Goal: Task Accomplishment & Management: Manage account settings

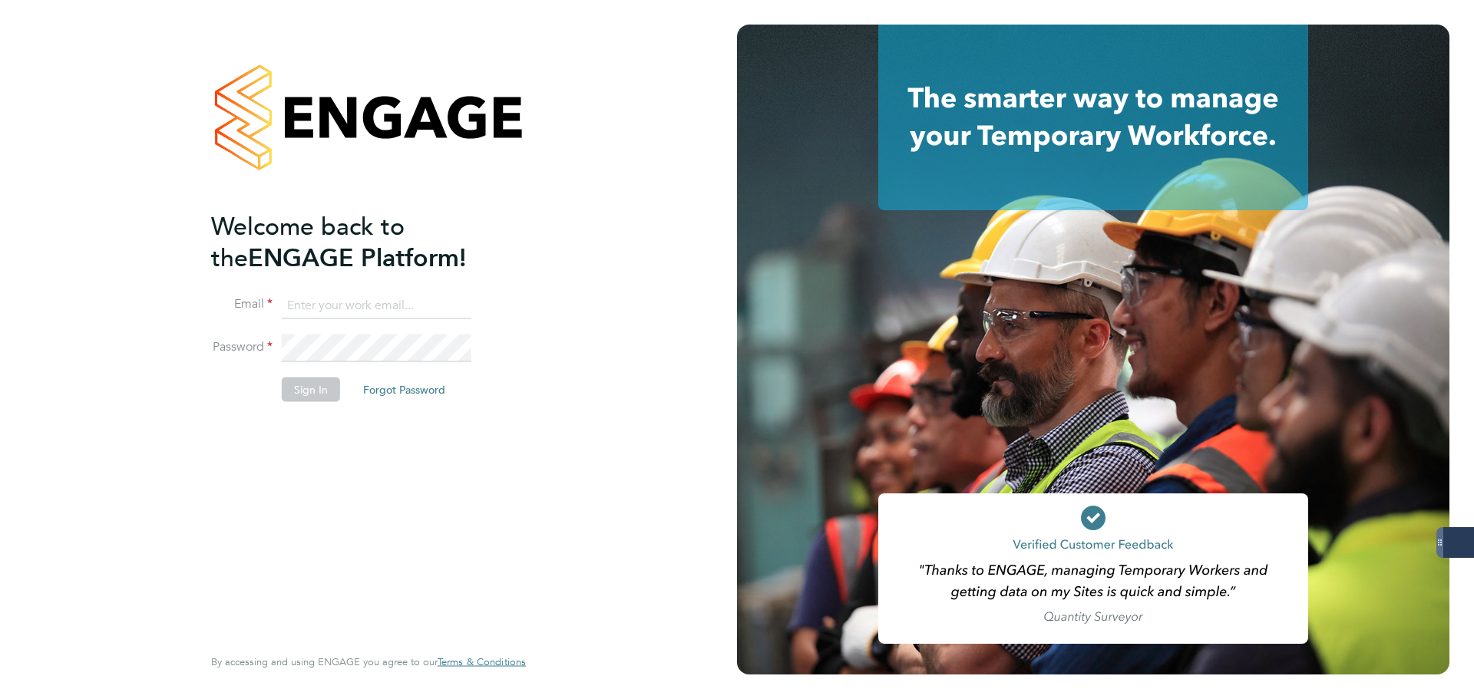
click at [454, 307] on keeper-lock "Open Keeper Popup" at bounding box center [456, 305] width 18 height 18
type input "oliver.jefferson@servicecare.org.uk"
click at [323, 390] on button "Sign In" at bounding box center [311, 390] width 58 height 25
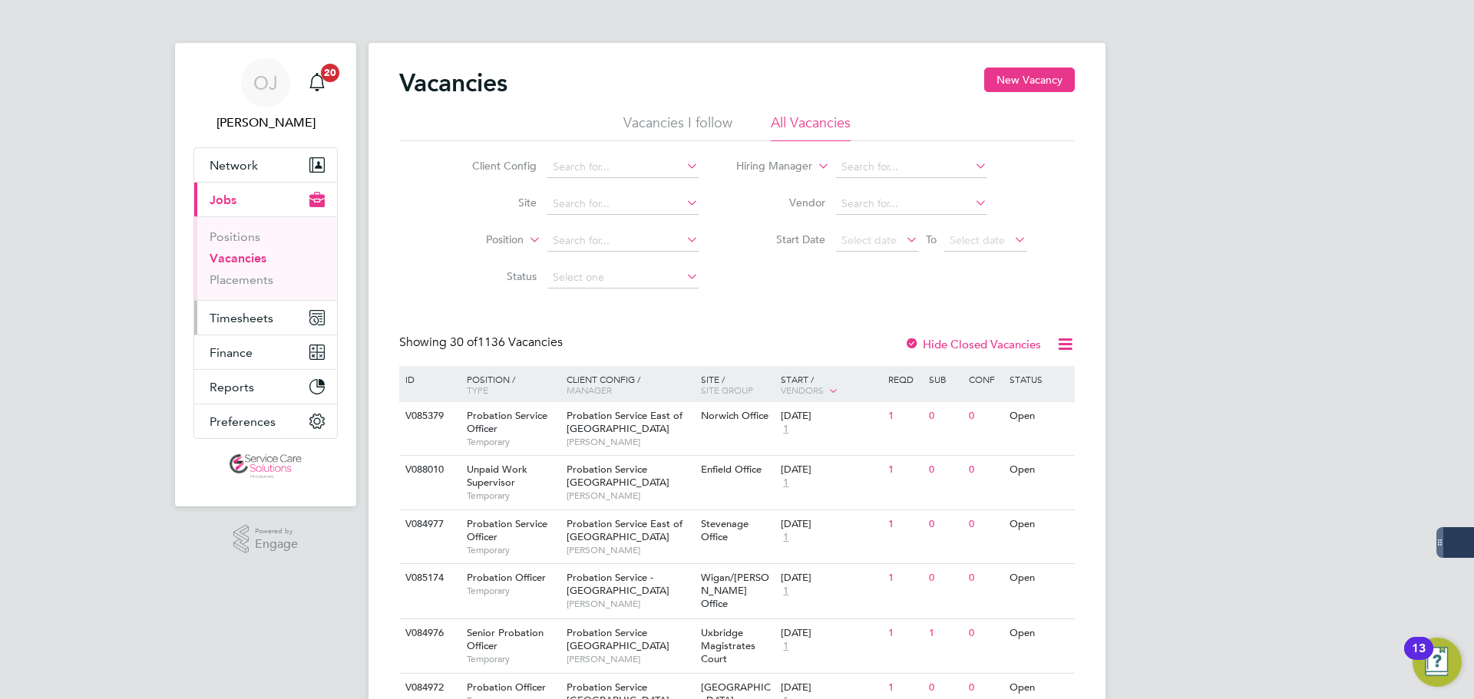
click at [248, 320] on span "Timesheets" at bounding box center [242, 318] width 64 height 15
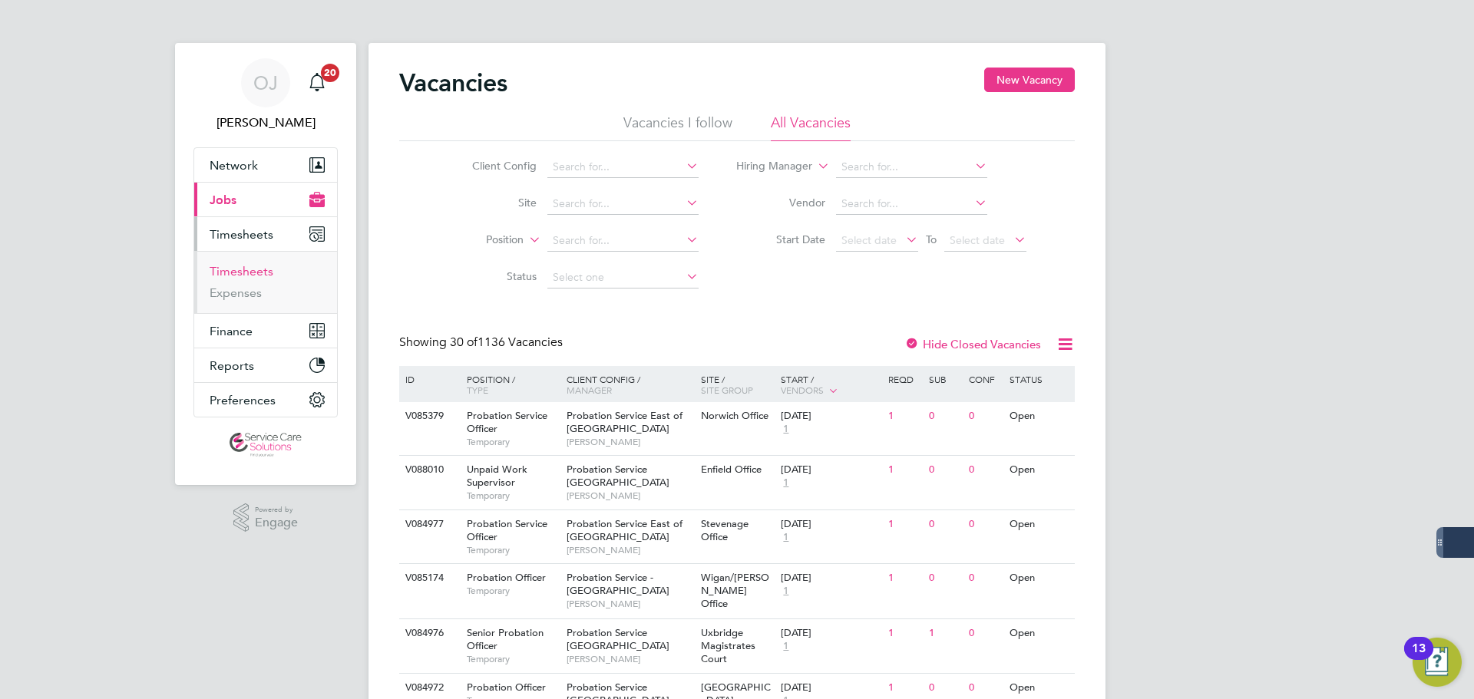
click at [240, 265] on link "Timesheets" at bounding box center [242, 271] width 64 height 15
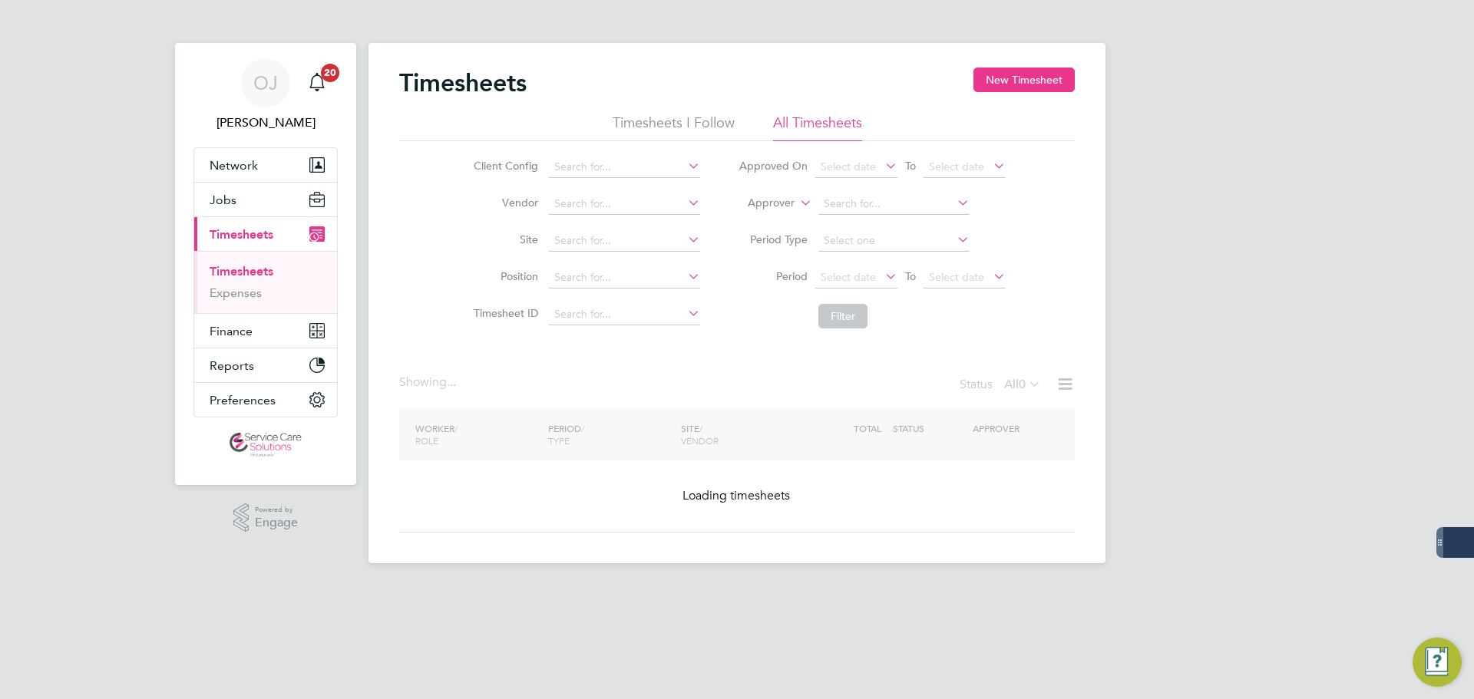
click at [775, 201] on label "Approver" at bounding box center [759, 203] width 69 height 15
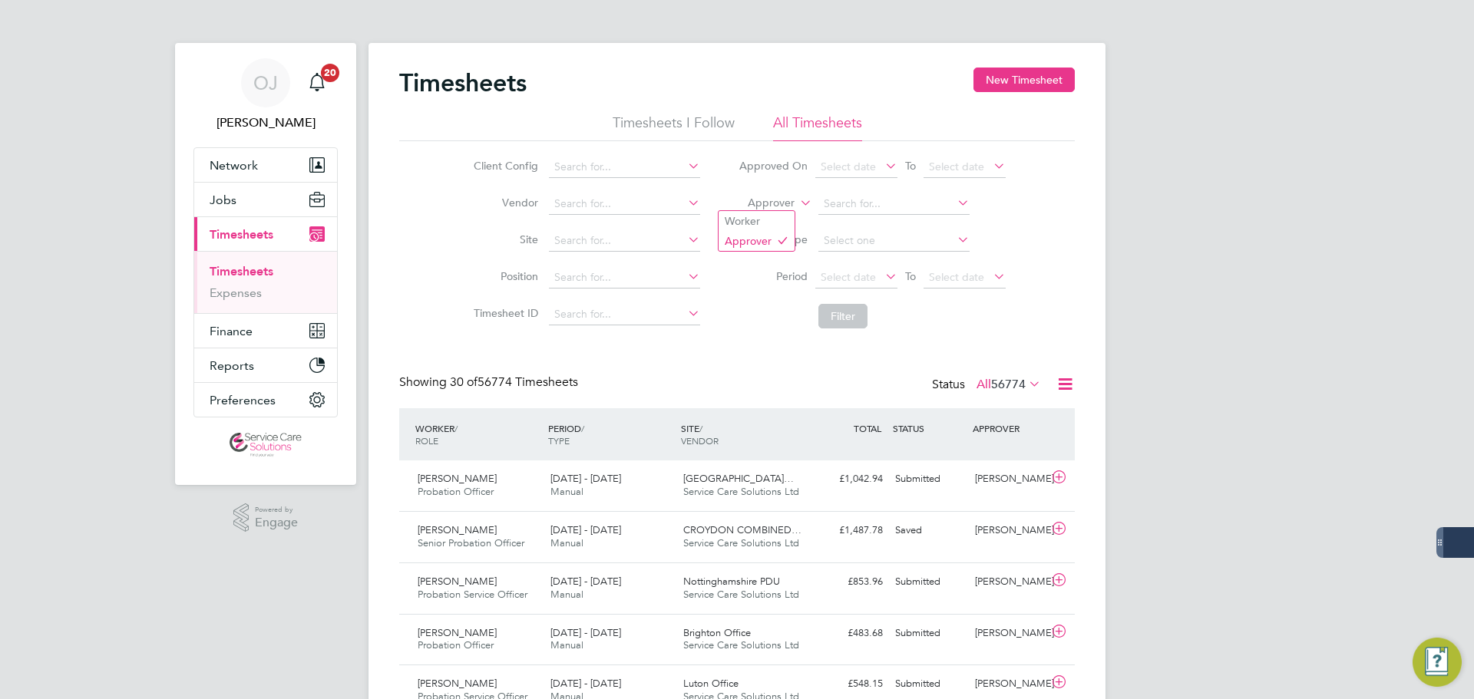
click at [763, 216] on li "Worker" at bounding box center [756, 221] width 76 height 20
click at [883, 208] on input at bounding box center [893, 203] width 151 height 21
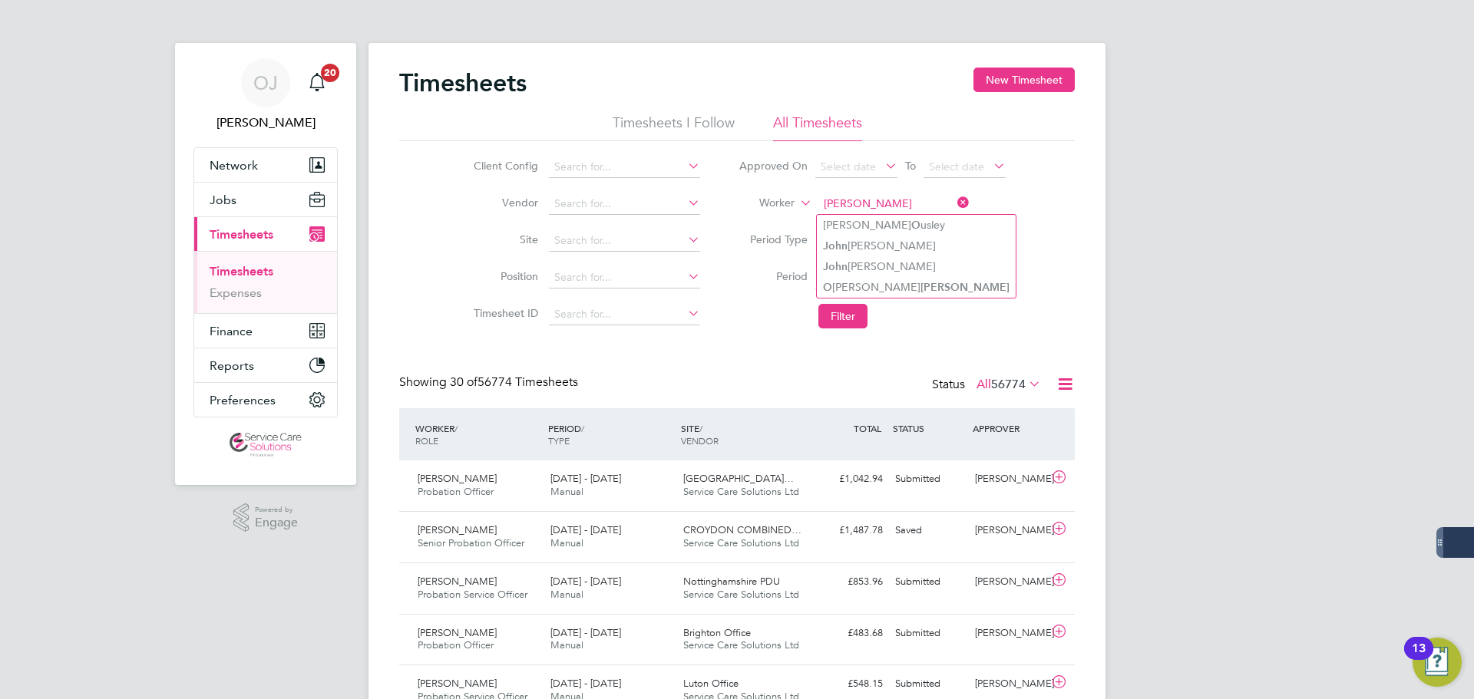
drag, startPoint x: 895, startPoint y: 259, endPoint x: 886, endPoint y: 296, distance: 38.7
click at [894, 259] on li "J o [PERSON_NAME]" at bounding box center [916, 266] width 199 height 21
type input "[PERSON_NAME]"
click at [847, 315] on button "Filter" at bounding box center [842, 316] width 49 height 25
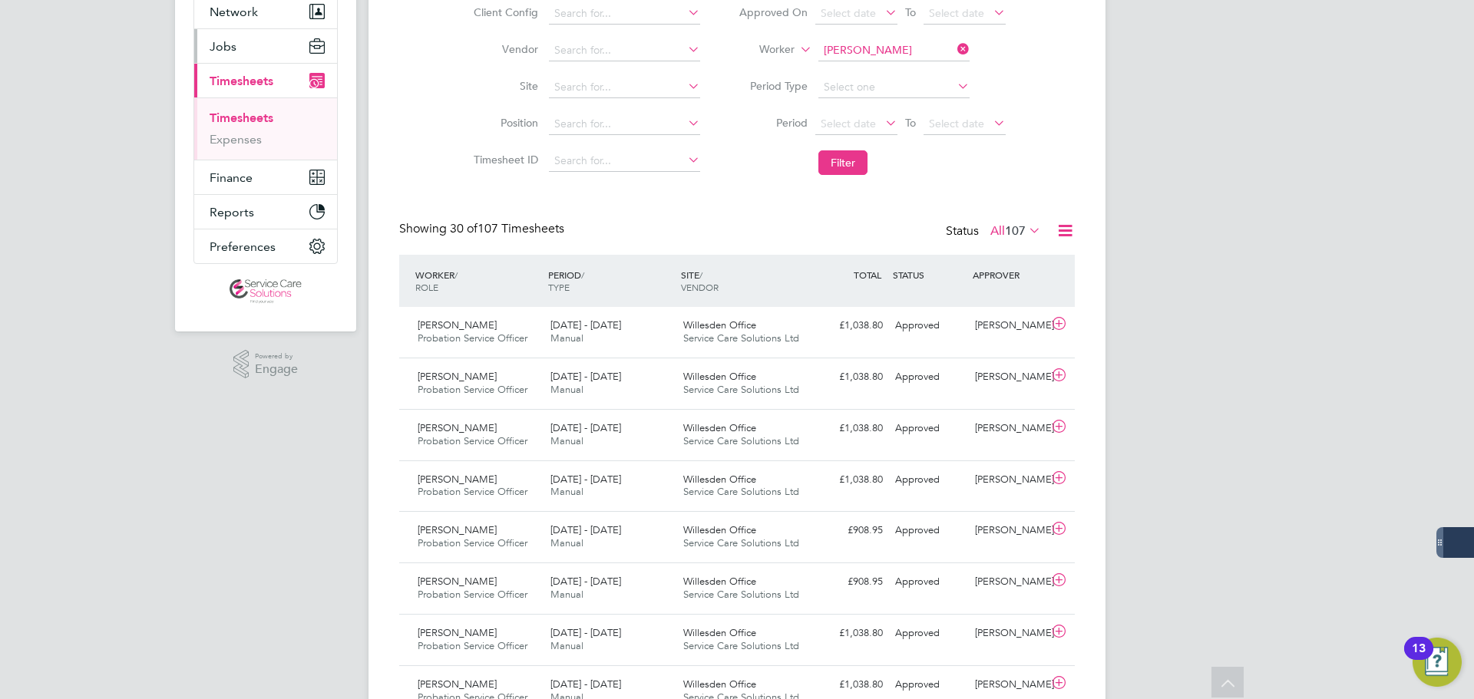
click at [239, 51] on button "Jobs" at bounding box center [265, 46] width 143 height 34
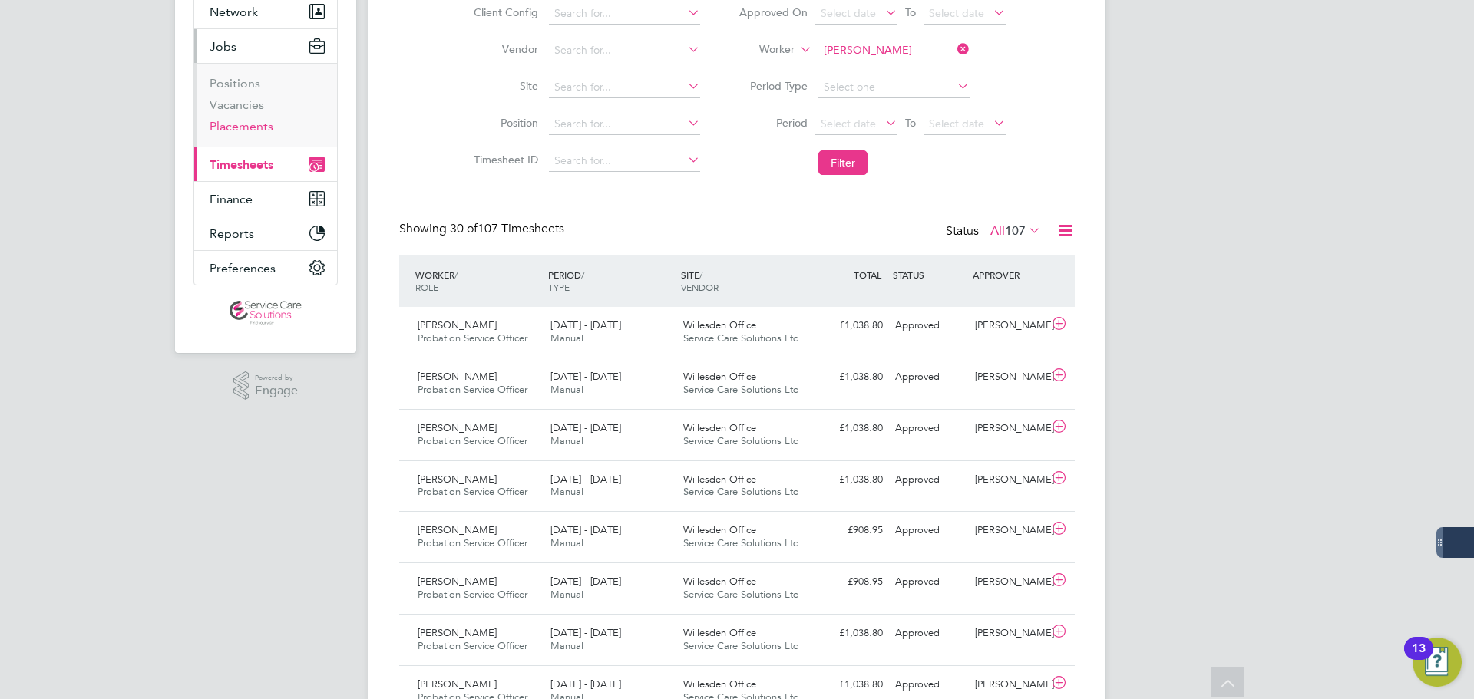
click at [249, 127] on link "Placements" at bounding box center [242, 126] width 64 height 15
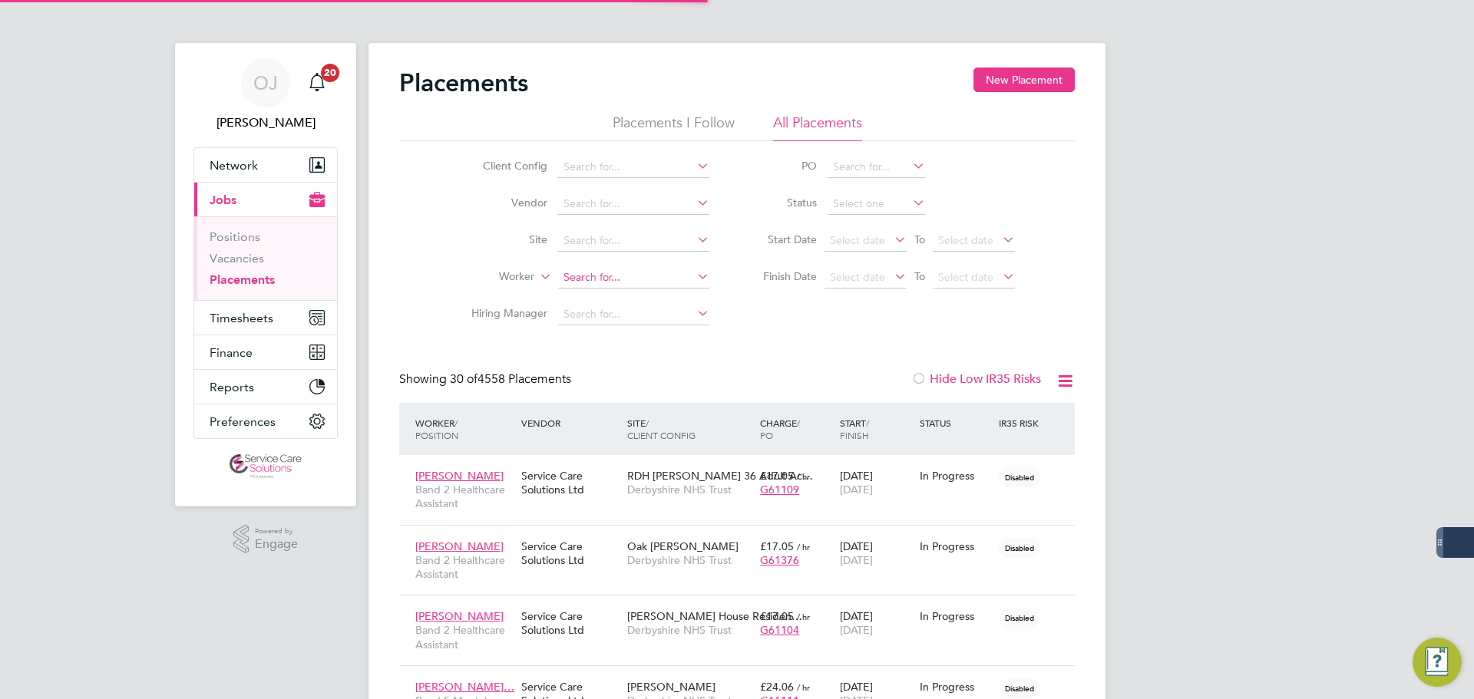
click at [632, 282] on input at bounding box center [633, 277] width 151 height 21
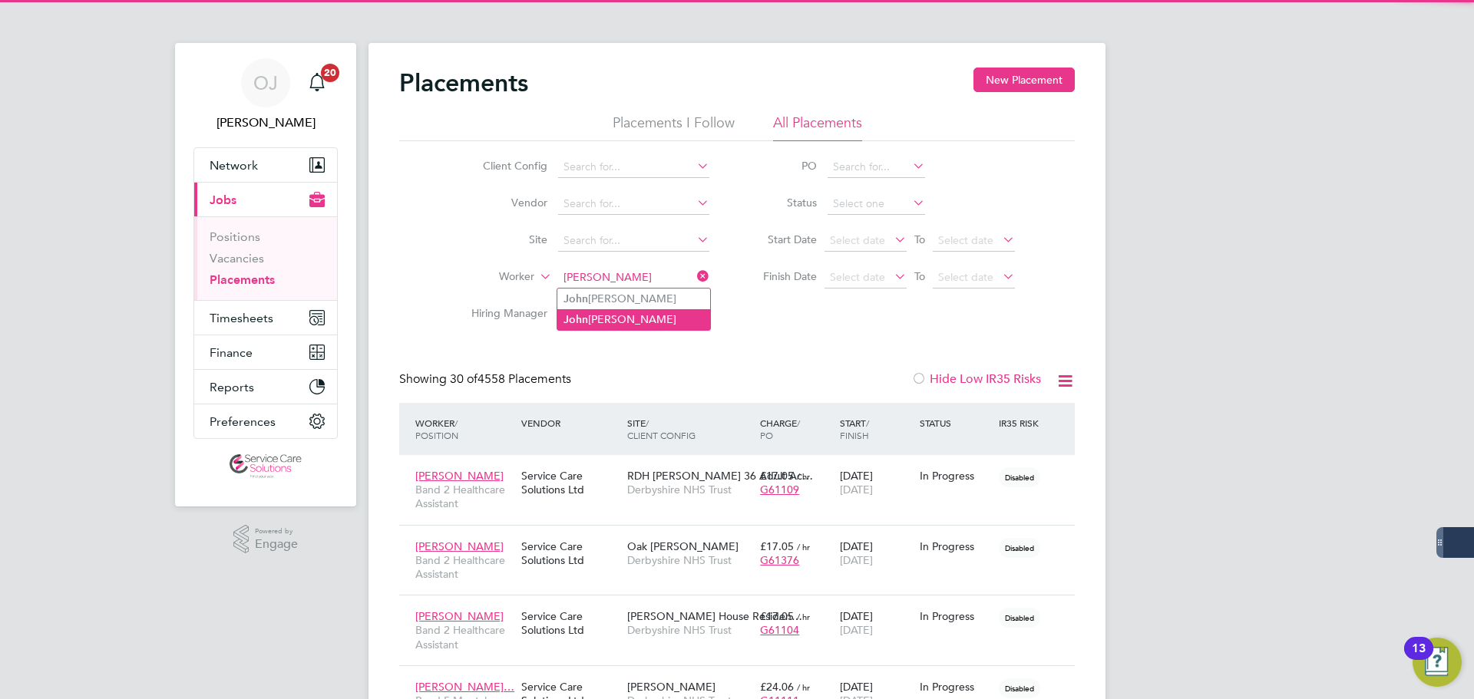
click at [633, 317] on li "J o [PERSON_NAME]" at bounding box center [633, 319] width 153 height 21
type input "[PERSON_NAME]"
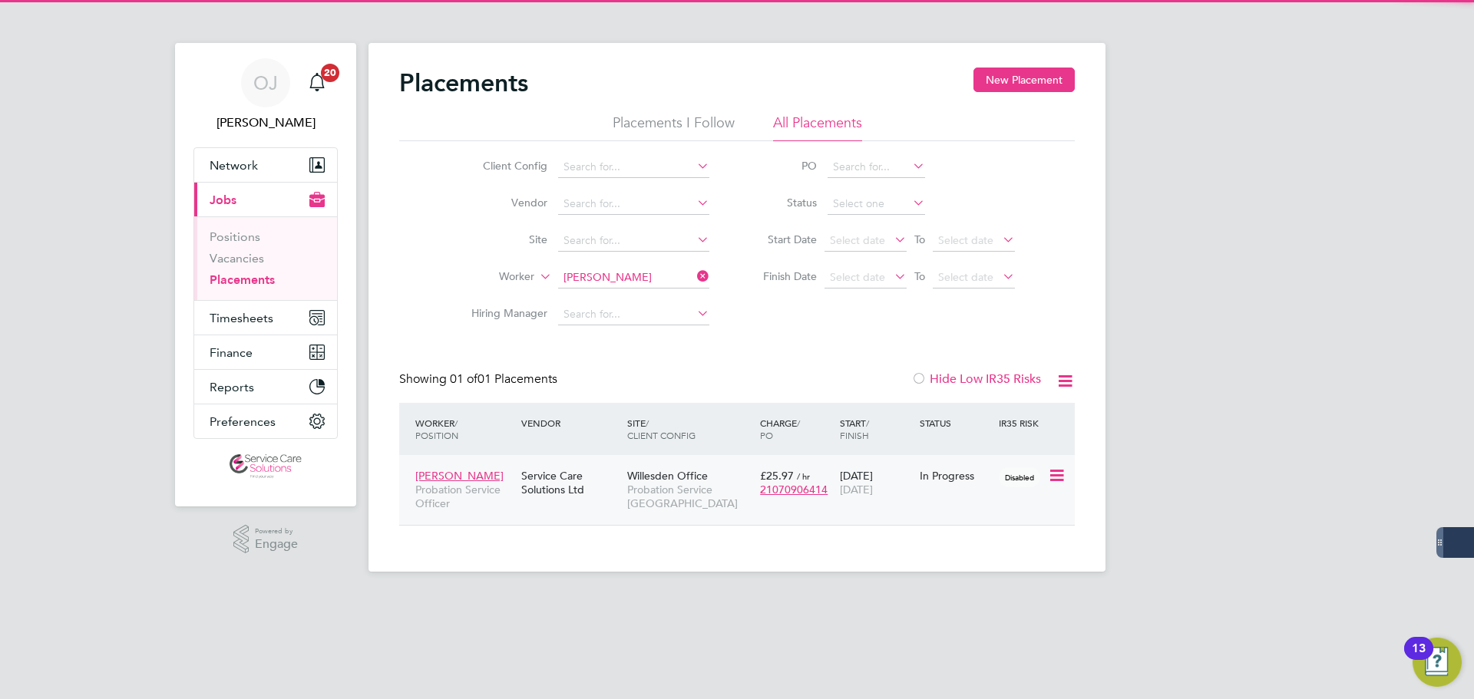
click at [1044, 500] on div "[PERSON_NAME] Probation Service Officer Service Care Solutions Ltd Willesden Of…" at bounding box center [736, 490] width 675 height 70
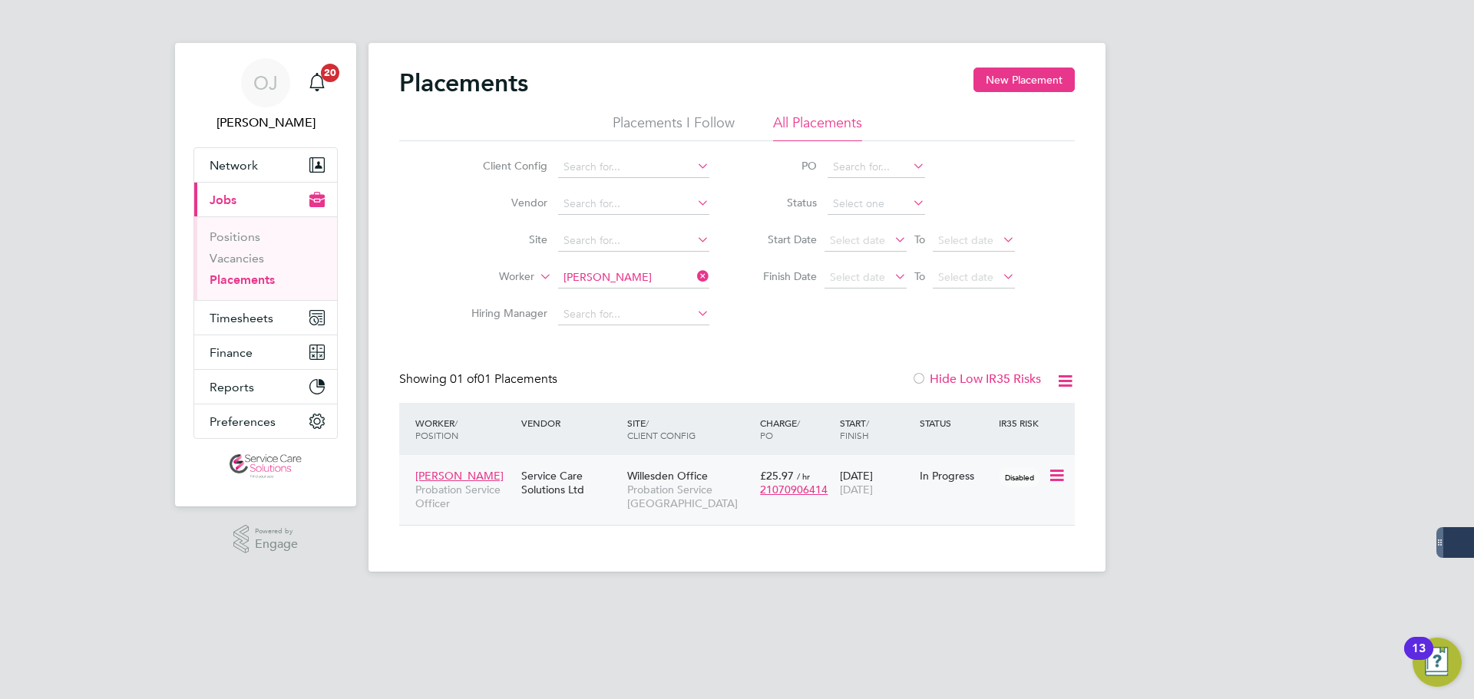
click at [916, 492] on div "[PERSON_NAME] Probation Service Officer Service Care Solutions Ltd Willesden Of…" at bounding box center [736, 490] width 675 height 70
click at [652, 477] on span "Willesden Office" at bounding box center [667, 476] width 81 height 14
click at [604, 274] on input at bounding box center [633, 277] width 151 height 21
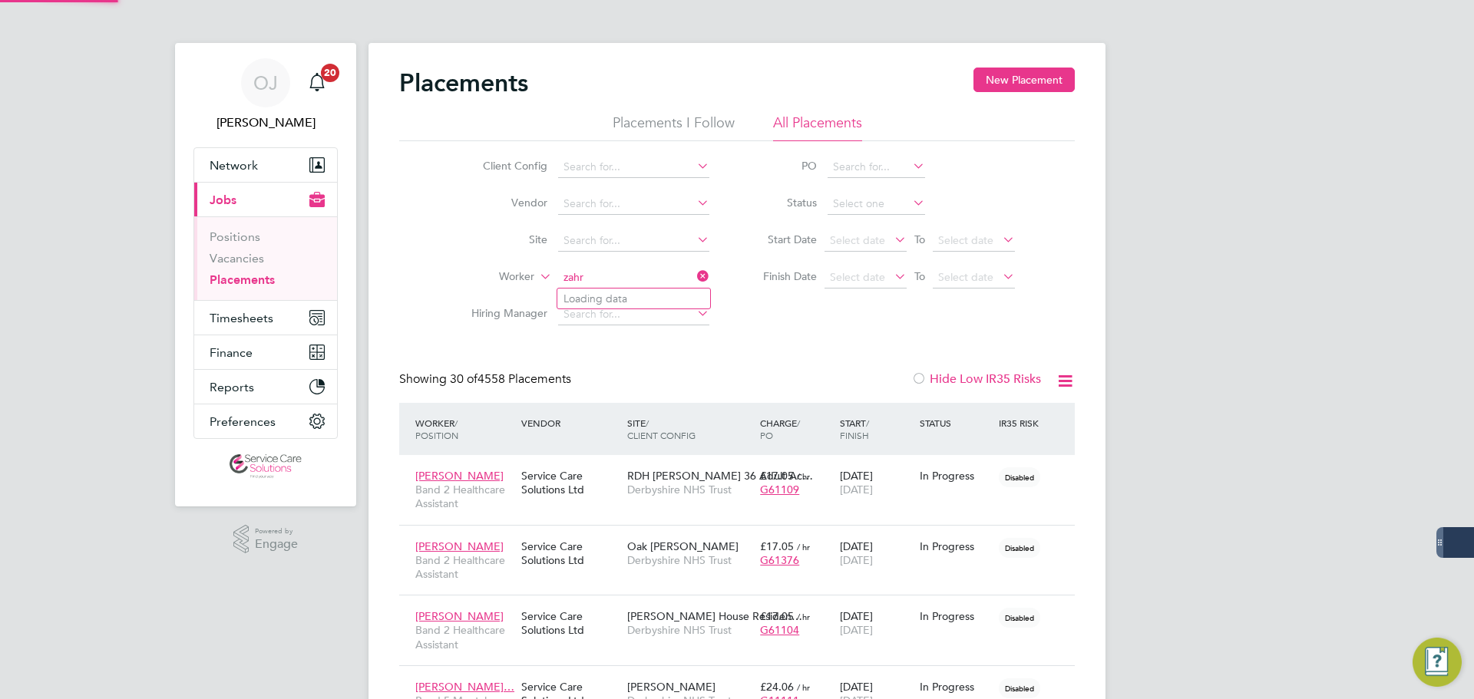
scroll to position [45, 134]
click at [649, 300] on li "[PERSON_NAME]" at bounding box center [633, 299] width 153 height 21
type input "[PERSON_NAME]"
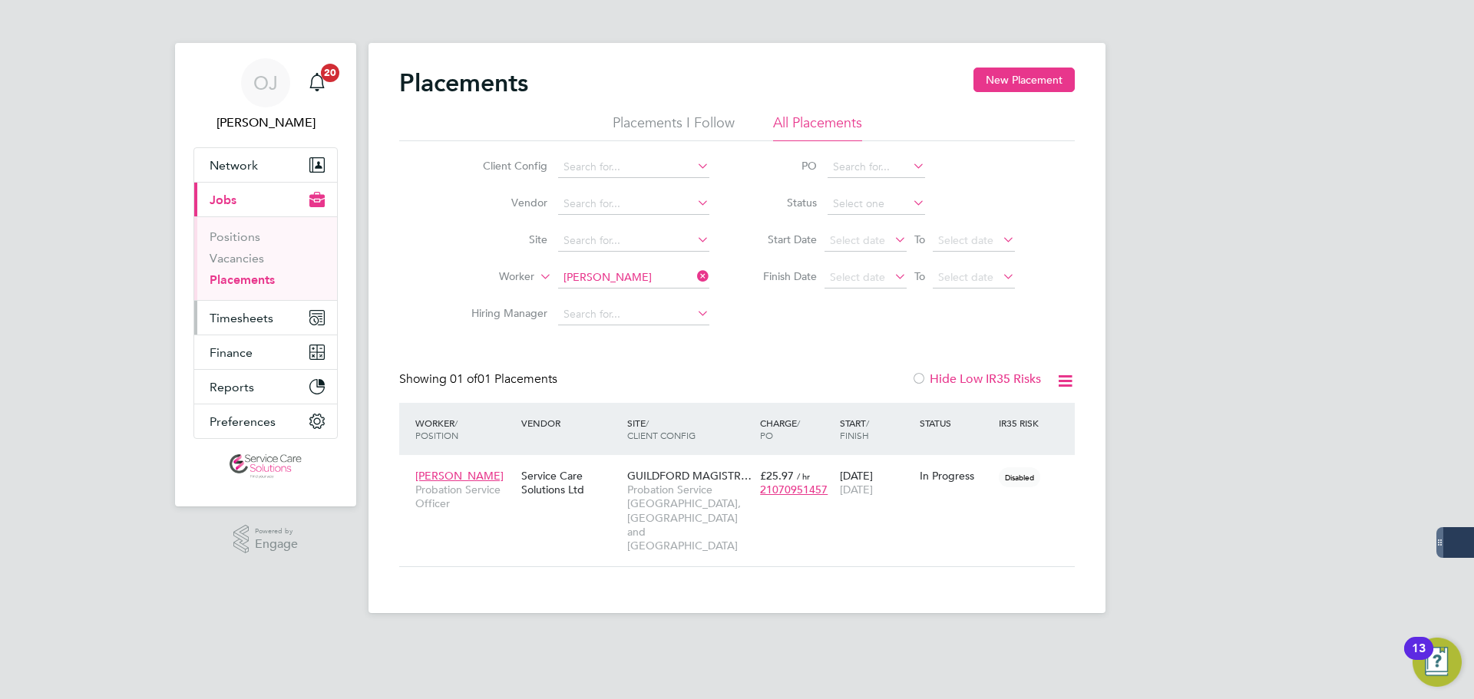
click at [272, 317] on button "Timesheets" at bounding box center [265, 318] width 143 height 34
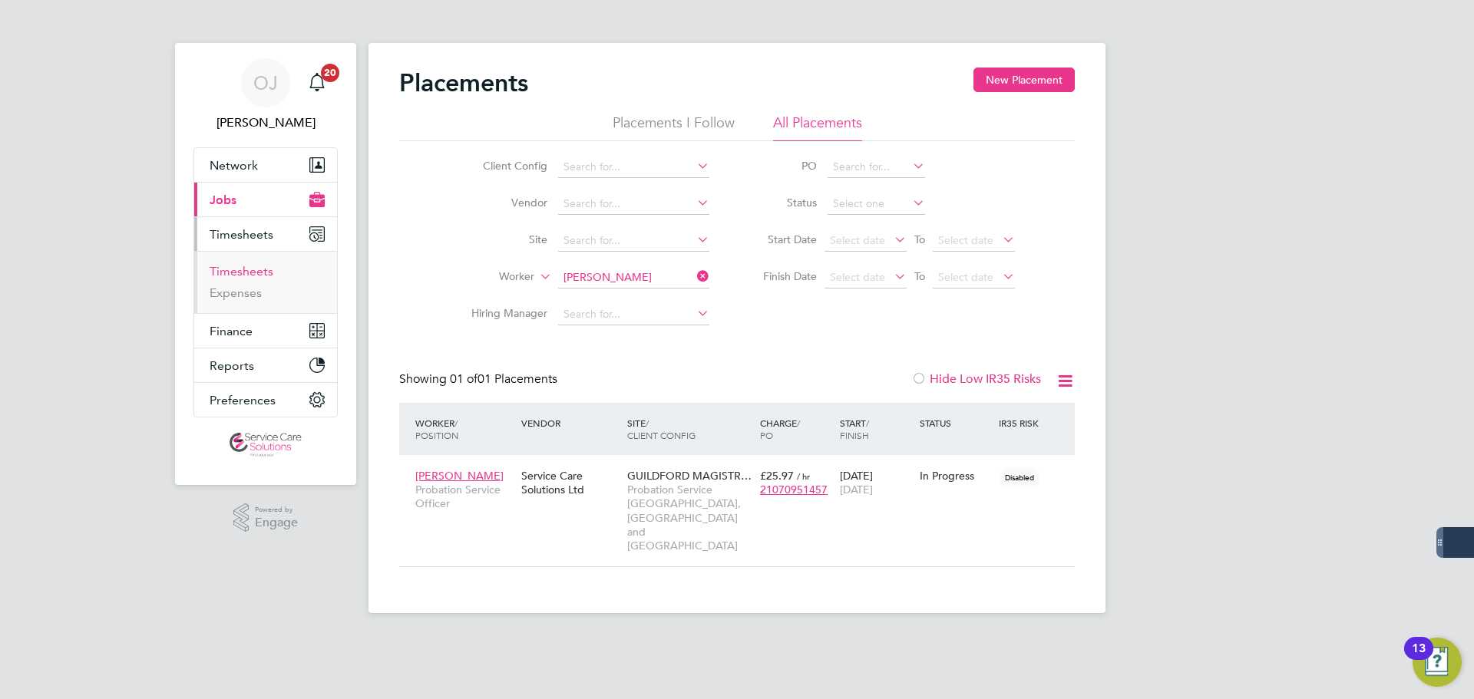
click at [260, 266] on link "Timesheets" at bounding box center [242, 271] width 64 height 15
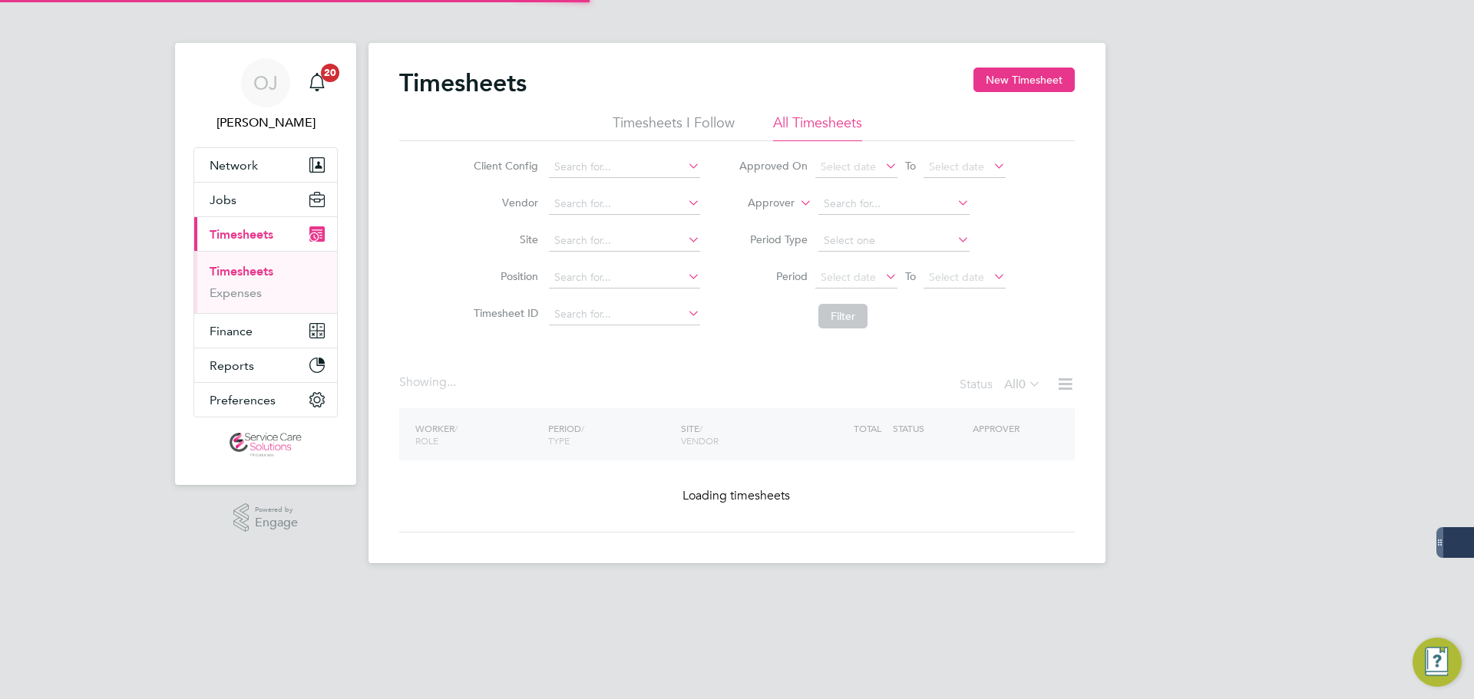
click at [778, 202] on label "Approver" at bounding box center [759, 203] width 69 height 15
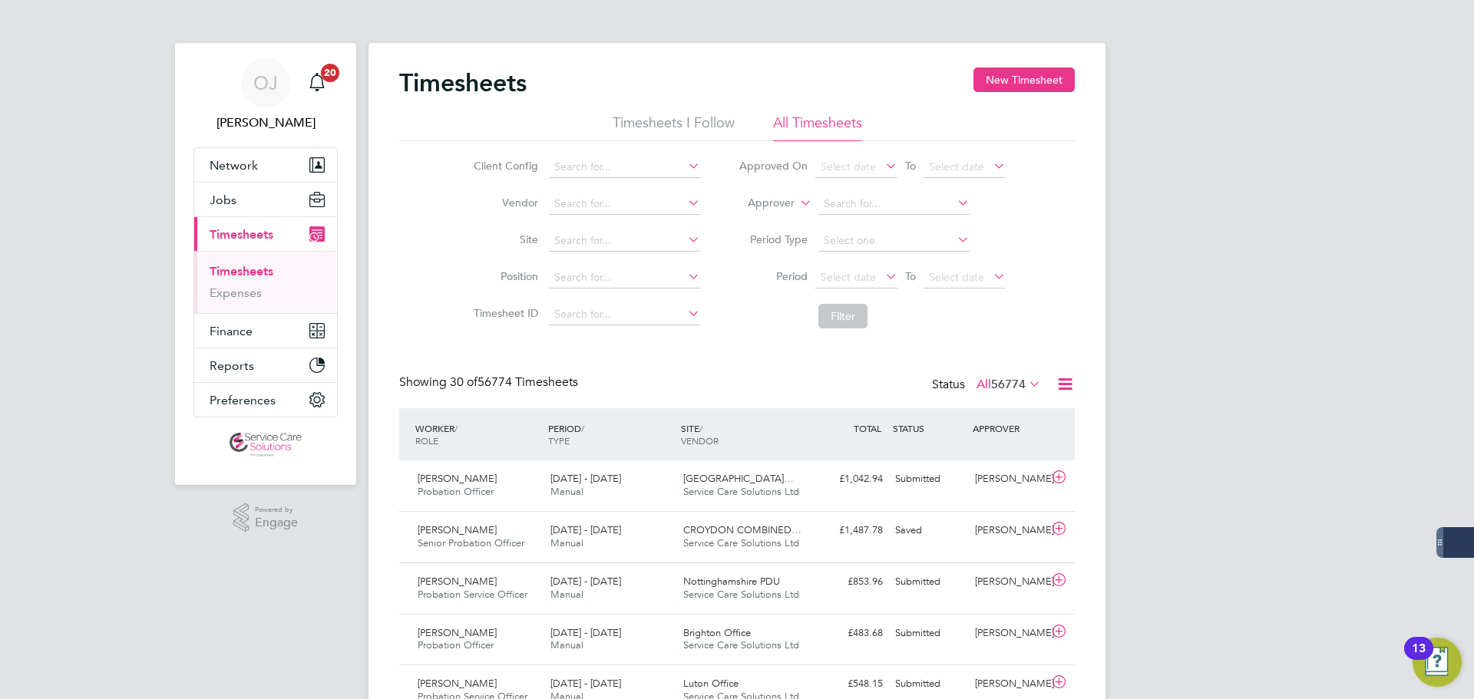
drag, startPoint x: 771, startPoint y: 216, endPoint x: 814, endPoint y: 212, distance: 43.9
click at [774, 216] on li "Worker" at bounding box center [756, 221] width 76 height 20
click at [892, 200] on input at bounding box center [893, 203] width 151 height 21
click at [877, 222] on li "[PERSON_NAME]" at bounding box center [893, 225] width 153 height 21
type input "[PERSON_NAME]"
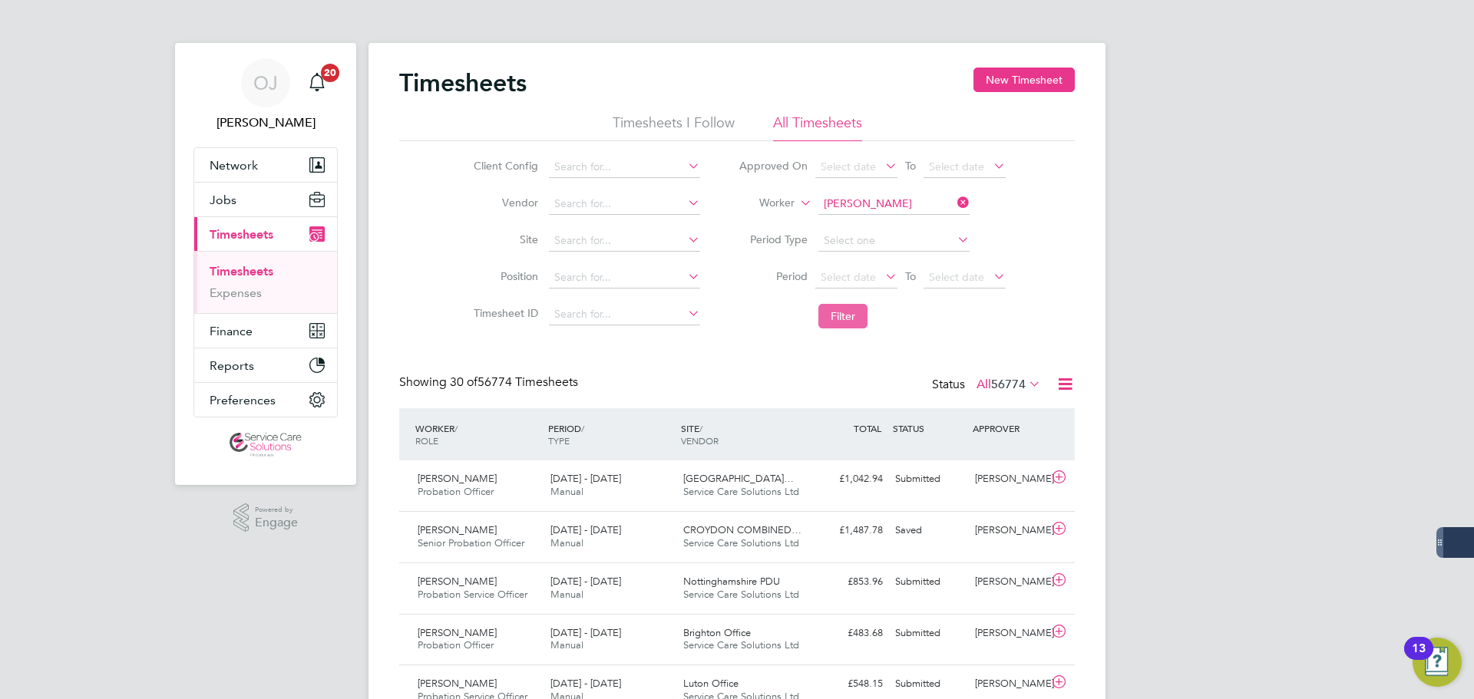
click at [848, 317] on button "Filter" at bounding box center [842, 316] width 49 height 25
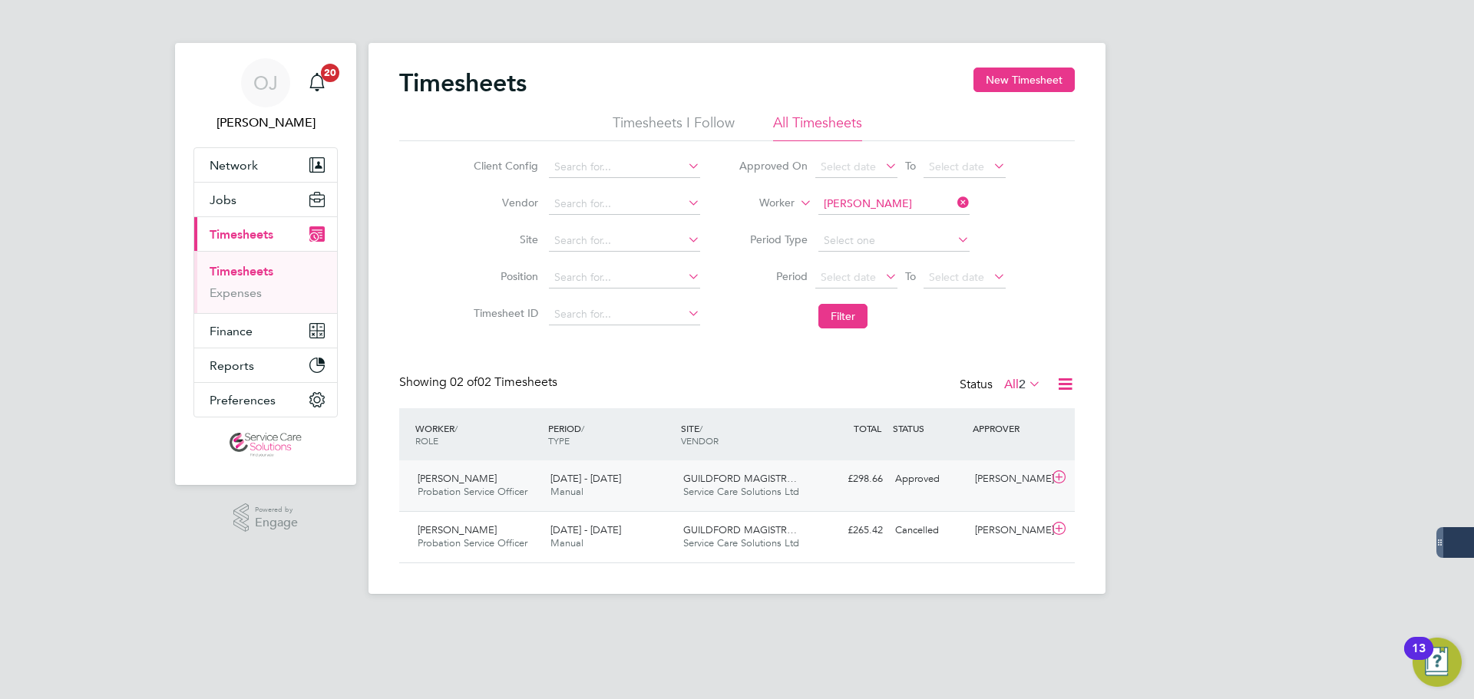
click at [659, 487] on div "[DATE] - [DATE] Manual" at bounding box center [610, 486] width 133 height 38
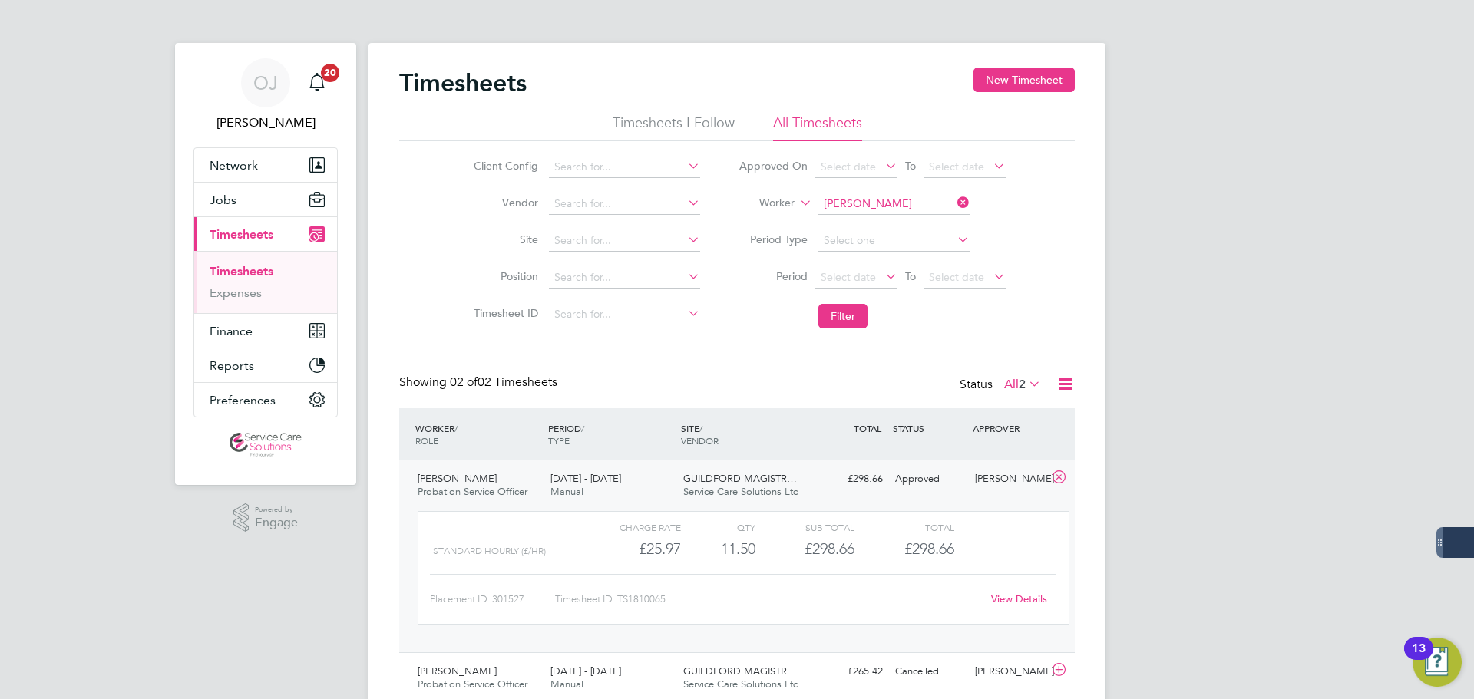
click at [1018, 598] on link "View Details" at bounding box center [1019, 598] width 56 height 13
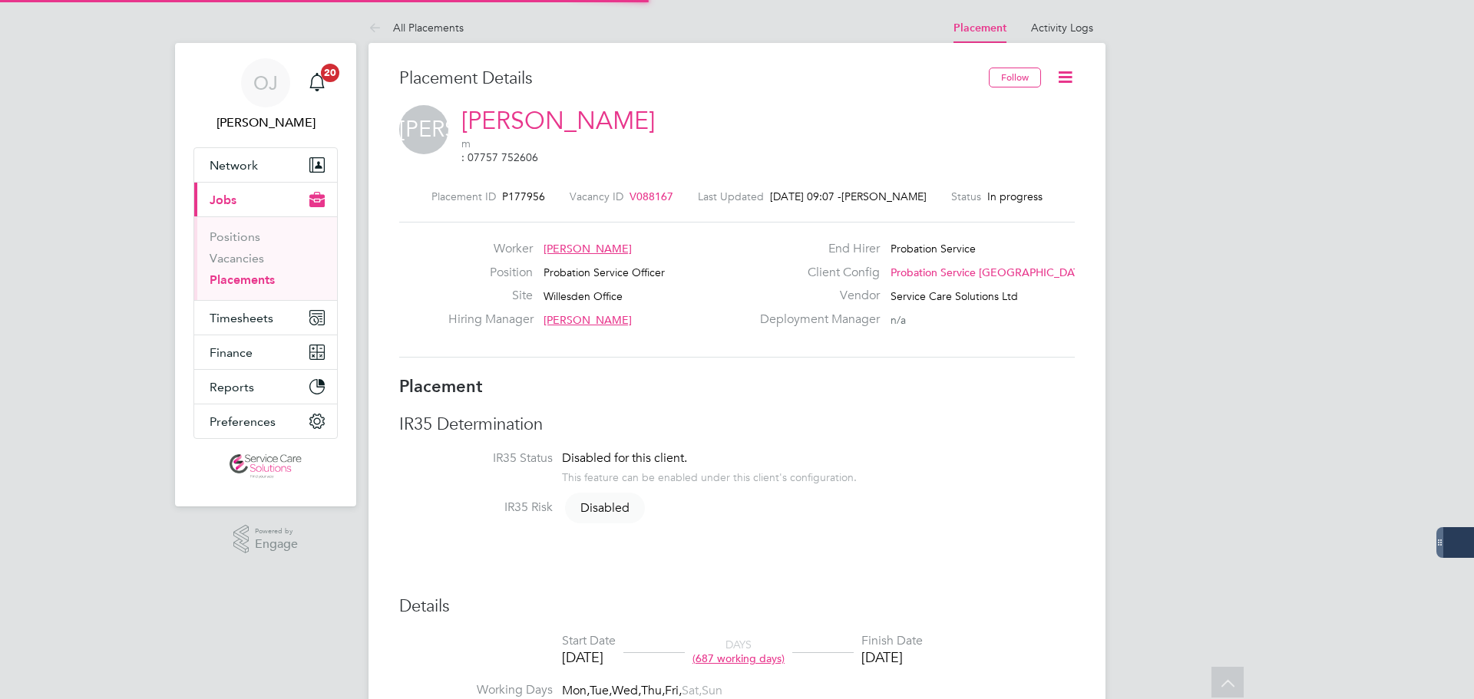
type input "[PERSON_NAME]"
type input "Max Burrell"
type input "[DATE]"
type input "08:00"
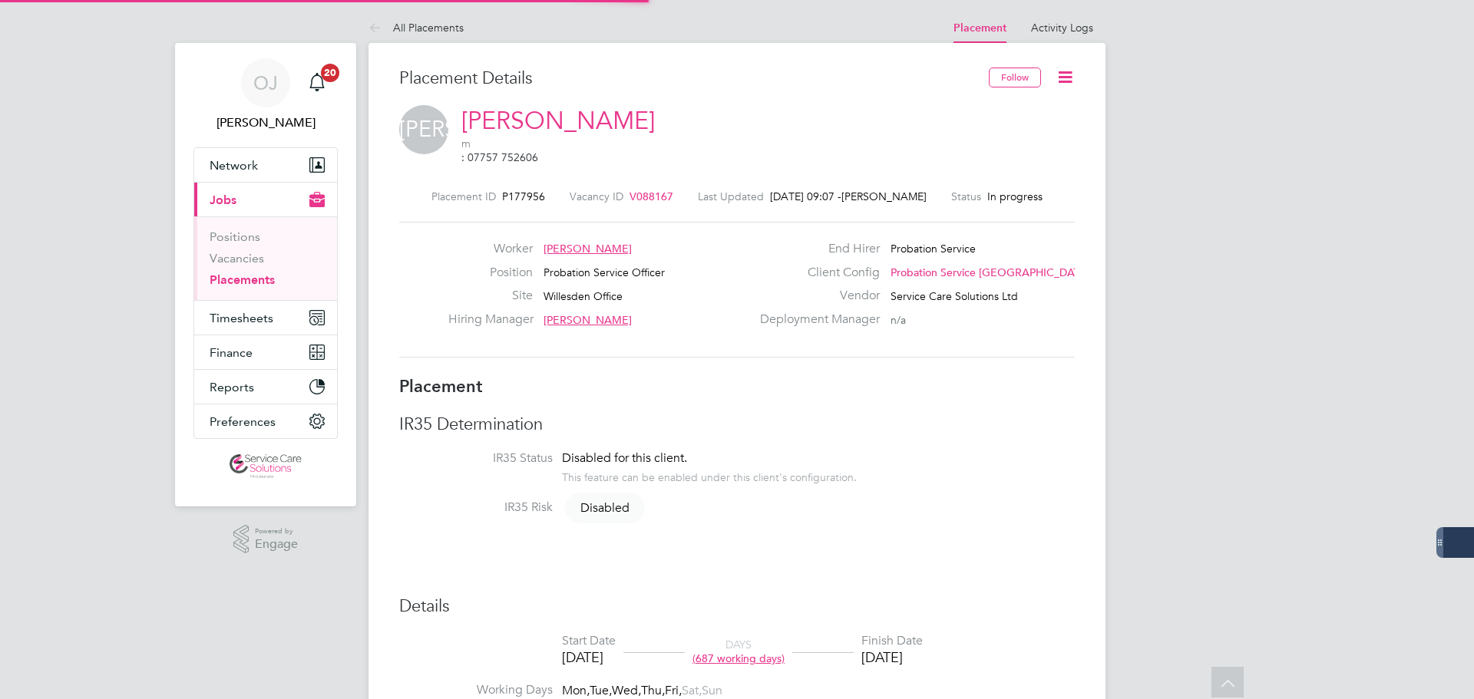
type input "18:00"
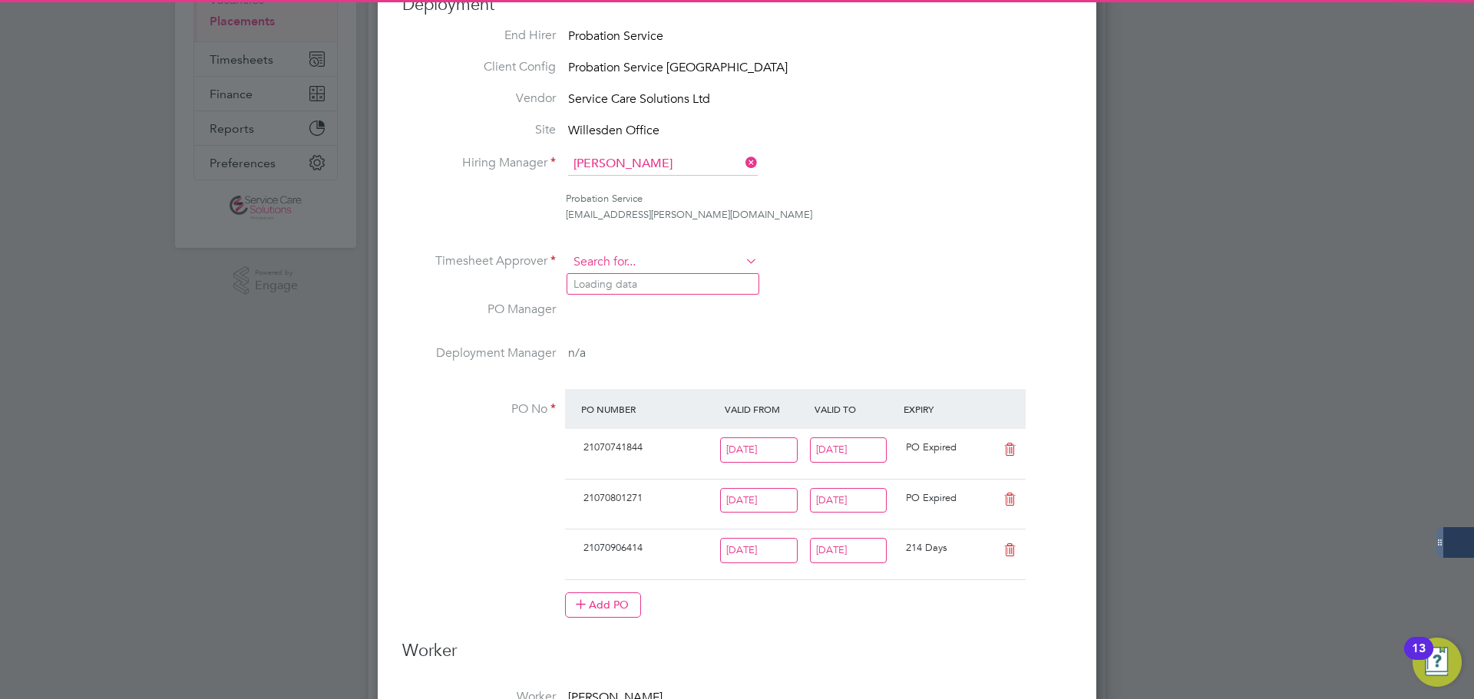
click at [635, 266] on input at bounding box center [663, 262] width 190 height 23
click at [647, 292] on li "Andrew Brow n" at bounding box center [662, 284] width 191 height 21
type input "[PERSON_NAME]"
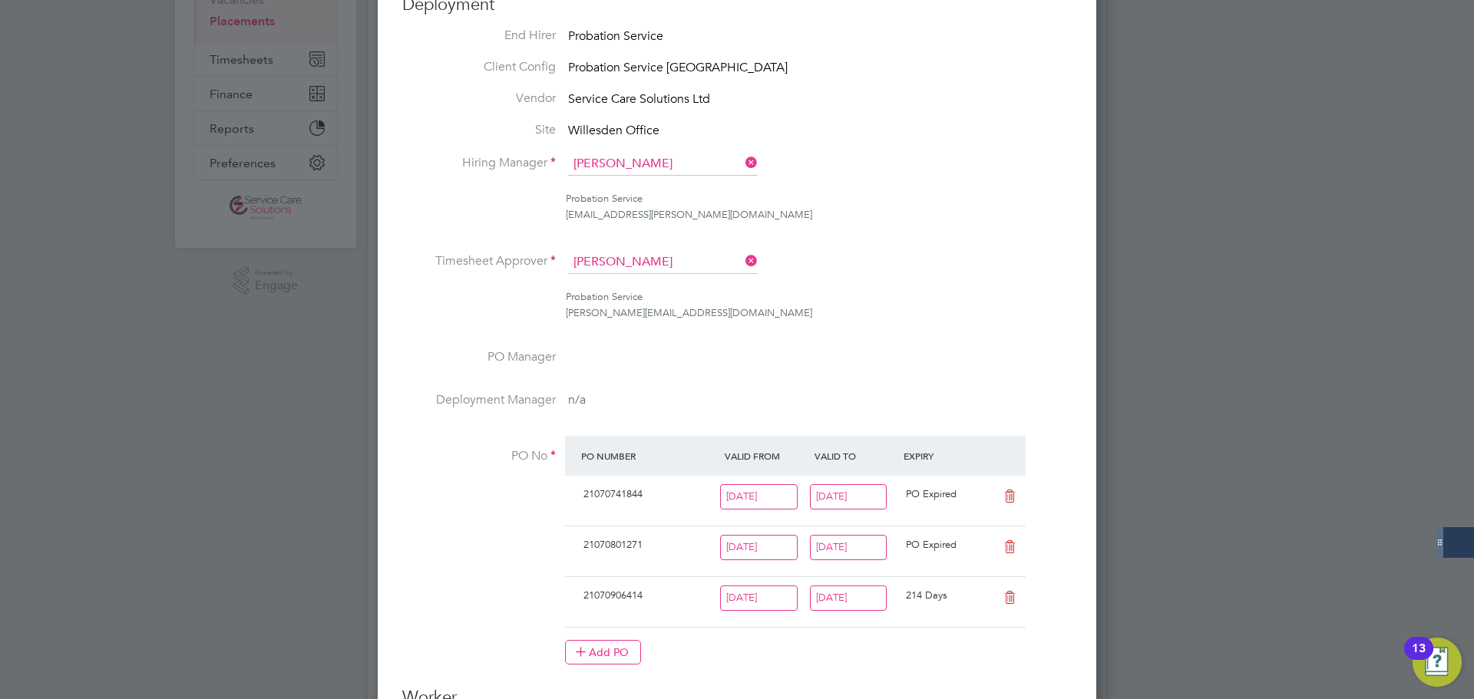
click at [874, 272] on li "Timesheet Approver Andrew Brown" at bounding box center [736, 270] width 669 height 38
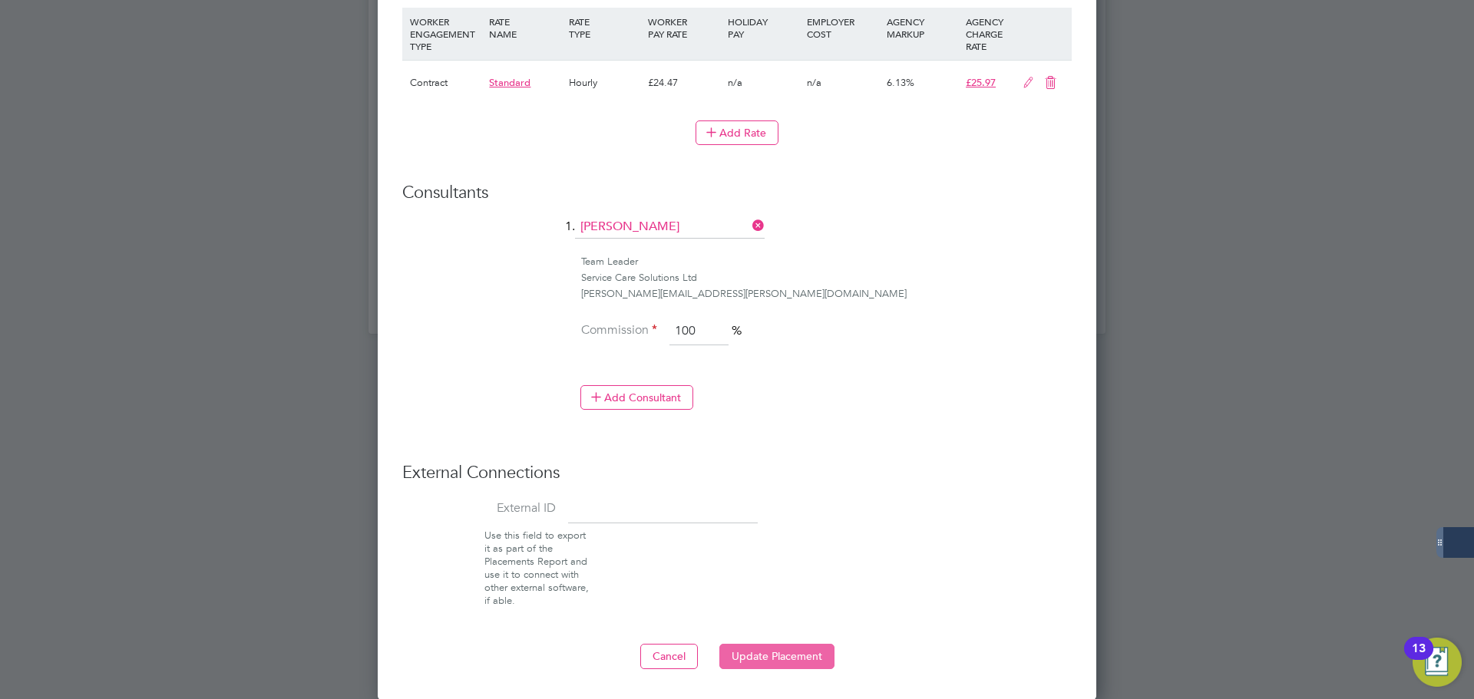
click at [789, 651] on button "Update Placement" at bounding box center [776, 656] width 115 height 25
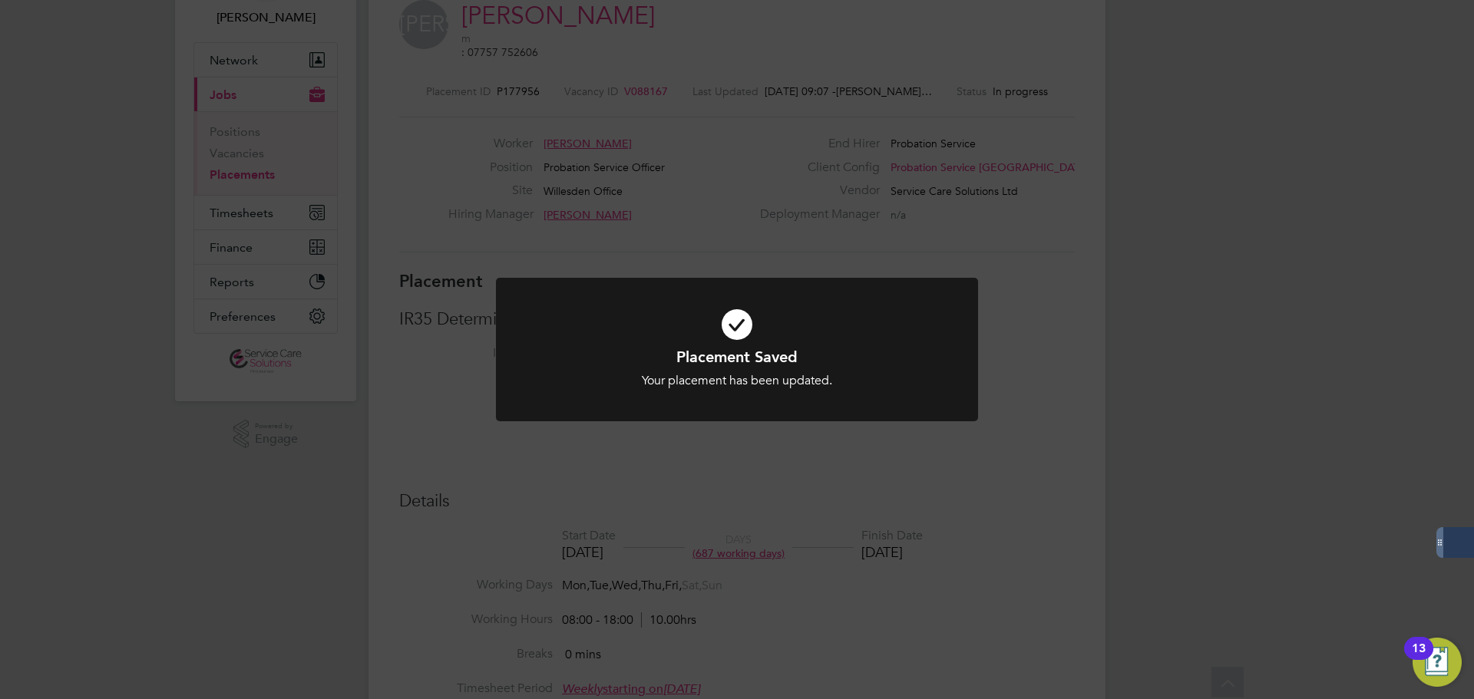
click at [1049, 233] on div "Placement Saved Your placement has been updated. Cancel Okay" at bounding box center [737, 349] width 1474 height 699
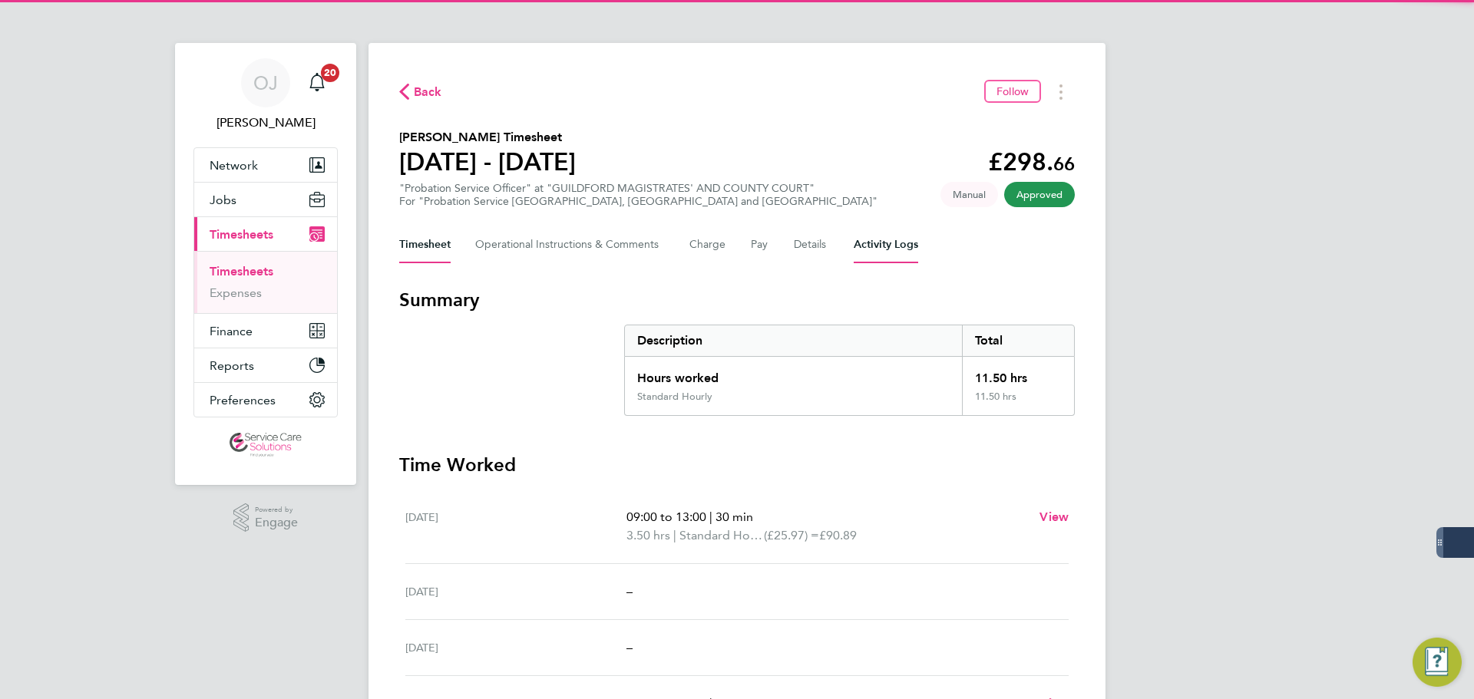
click at [887, 251] on Logs-tab "Activity Logs" at bounding box center [885, 244] width 64 height 37
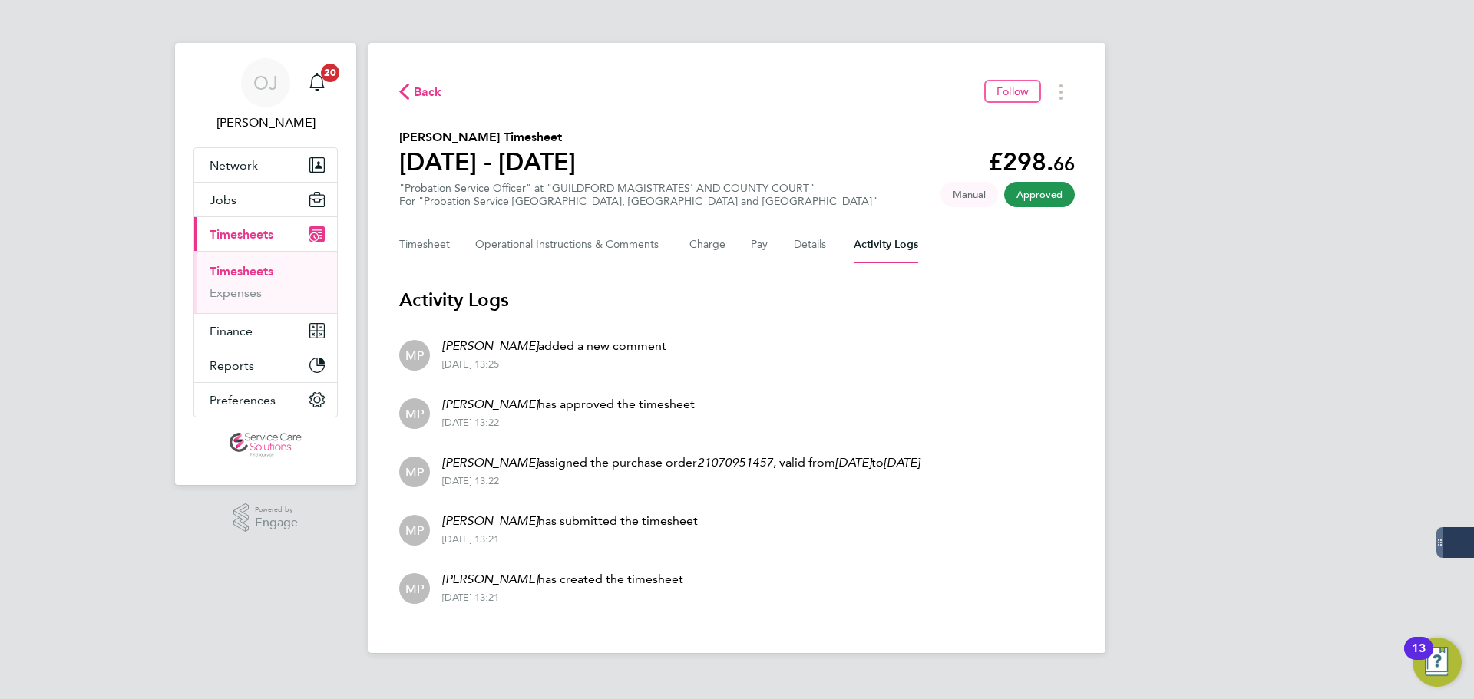
drag, startPoint x: 566, startPoint y: 362, endPoint x: 420, endPoint y: 345, distance: 147.6
click at [420, 345] on li "MP Michael Potts added a new comment 28 Aug 2025 - 13:25" at bounding box center [736, 354] width 675 height 58
click at [788, 360] on li "MP Michael Potts added a new comment 28 Aug 2025 - 13:25" at bounding box center [736, 354] width 675 height 58
click at [951, 413] on li "MP Michael Potts has approved the timesheet 28 Aug 2025 - 13:22" at bounding box center [736, 412] width 675 height 58
click at [638, 491] on li "MP Michael Potts assigned the purchase order 21070951457 , valid from 18 Aug 20…" at bounding box center [736, 470] width 675 height 58
